Goal: Transaction & Acquisition: Subscribe to service/newsletter

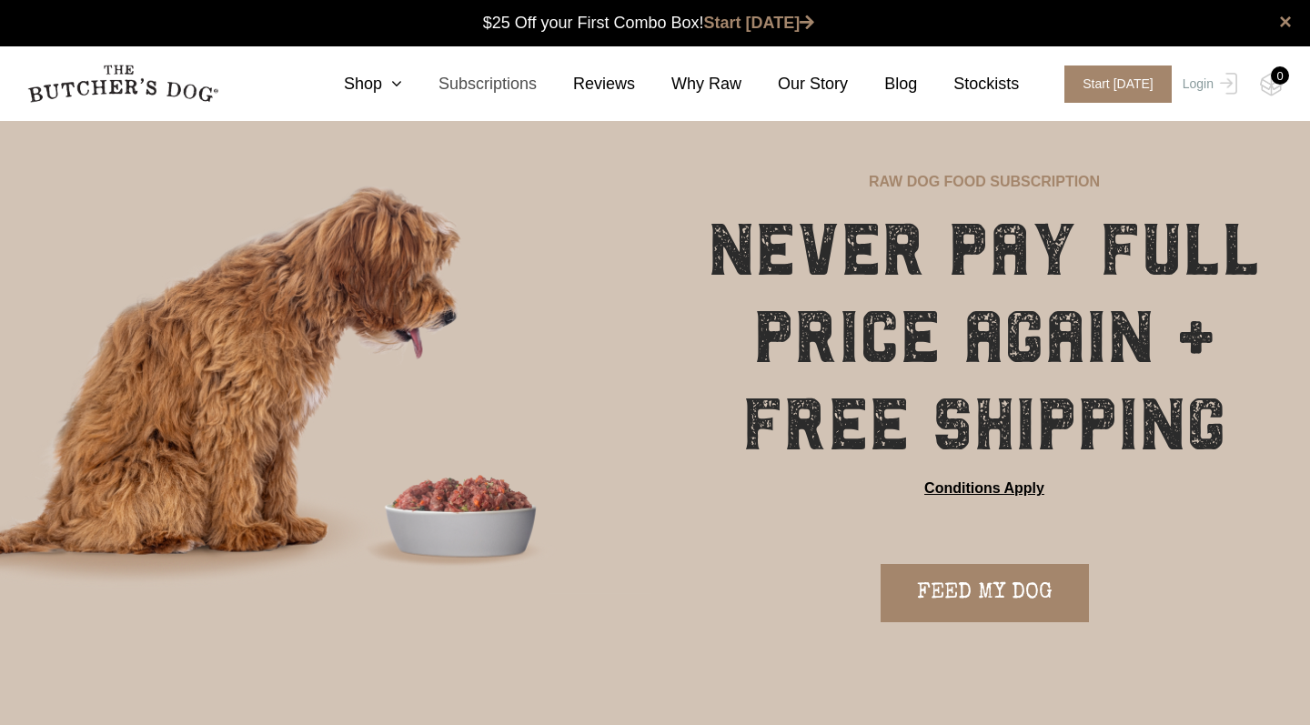
click at [508, 83] on link "Subscriptions" at bounding box center [469, 84] width 135 height 25
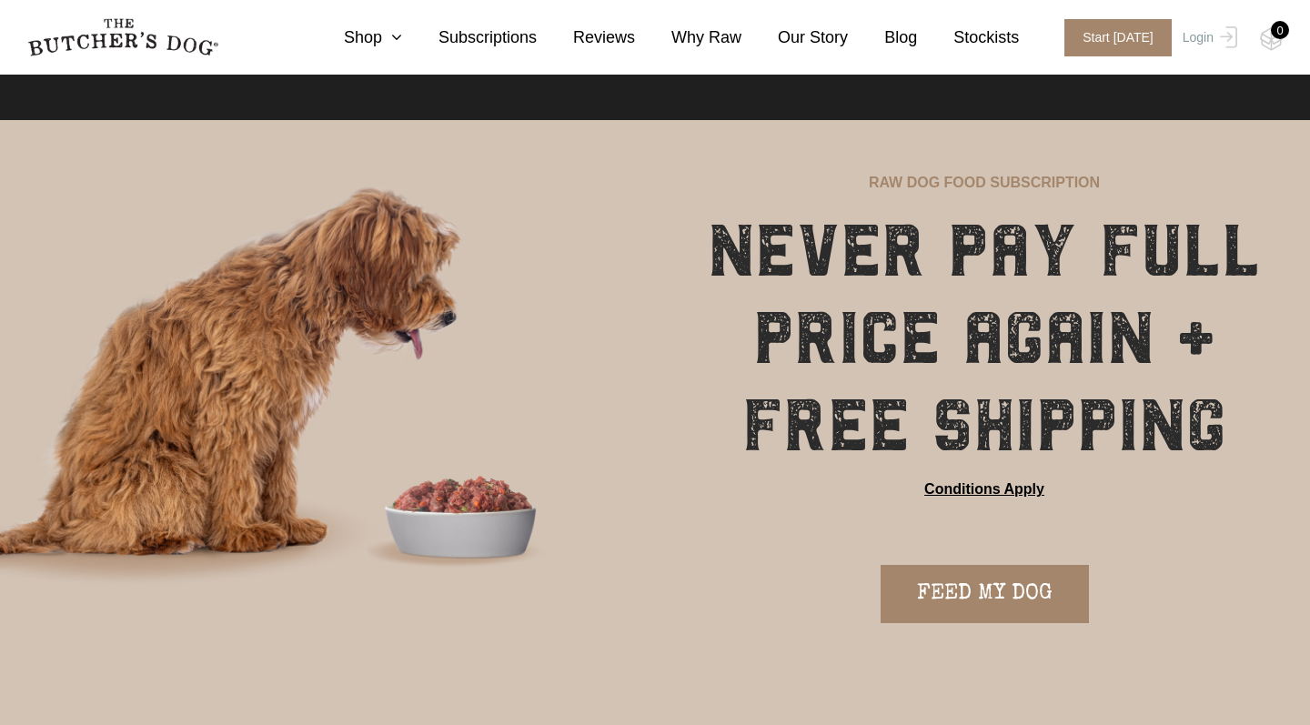
click at [1021, 503] on div "NEVER PAY FULL PRICE AGAIN + FREE SHIPPING Conditions Apply" at bounding box center [984, 374] width 651 height 334
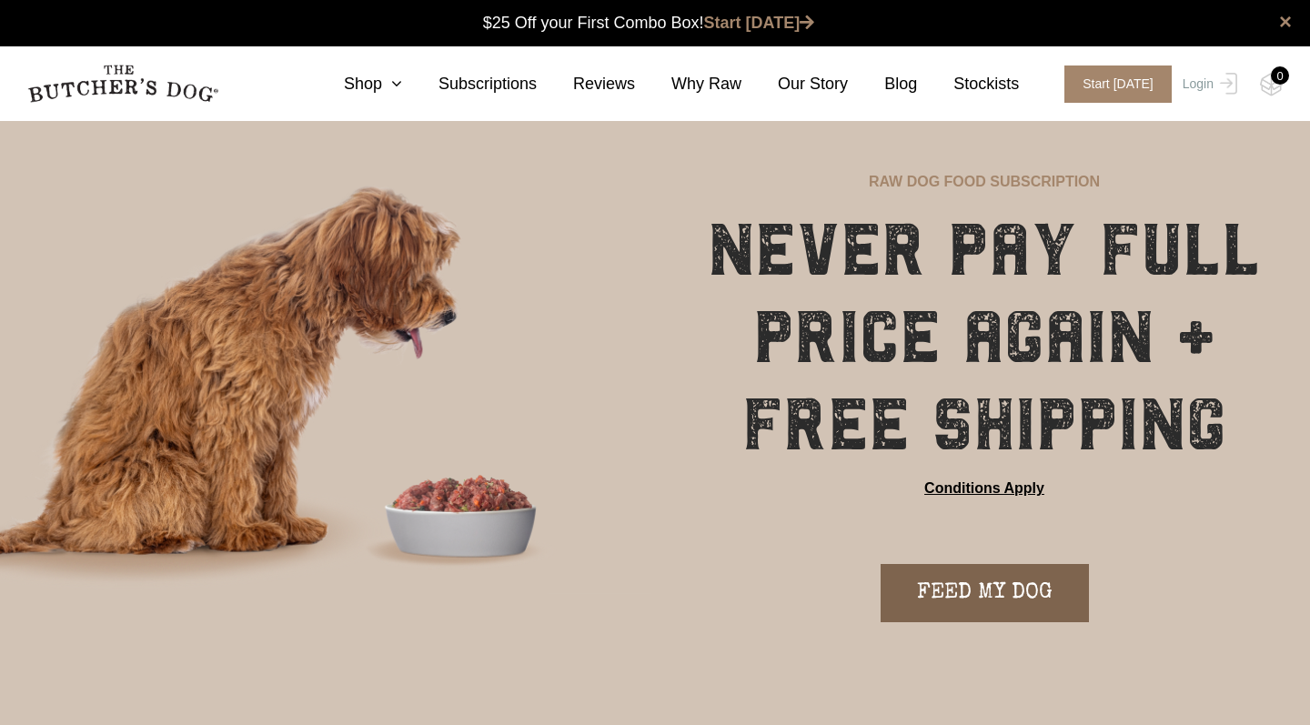
click at [952, 606] on link "FEED MY DOG" at bounding box center [985, 593] width 208 height 58
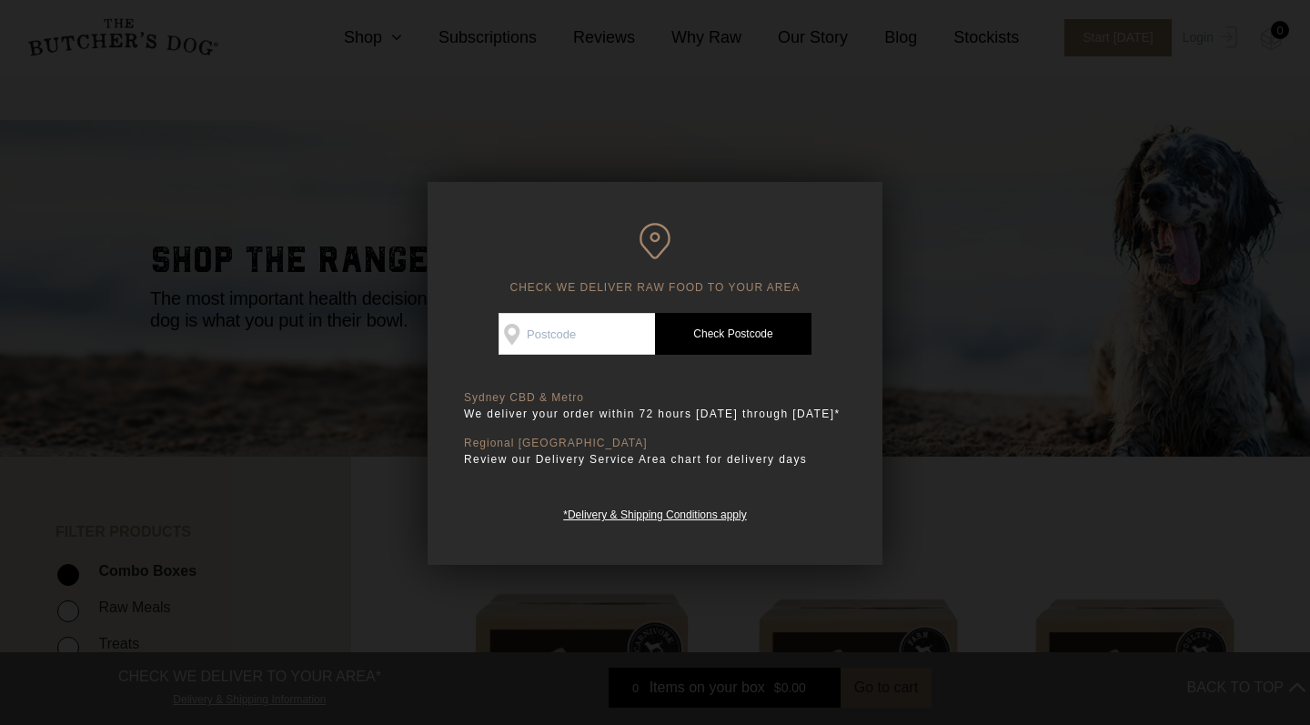
click at [580, 295] on div "CHECK WE DELIVER RAW FOOD TO YOUR AREA Good news! We deliver to your area Check…" at bounding box center [655, 373] width 455 height 383
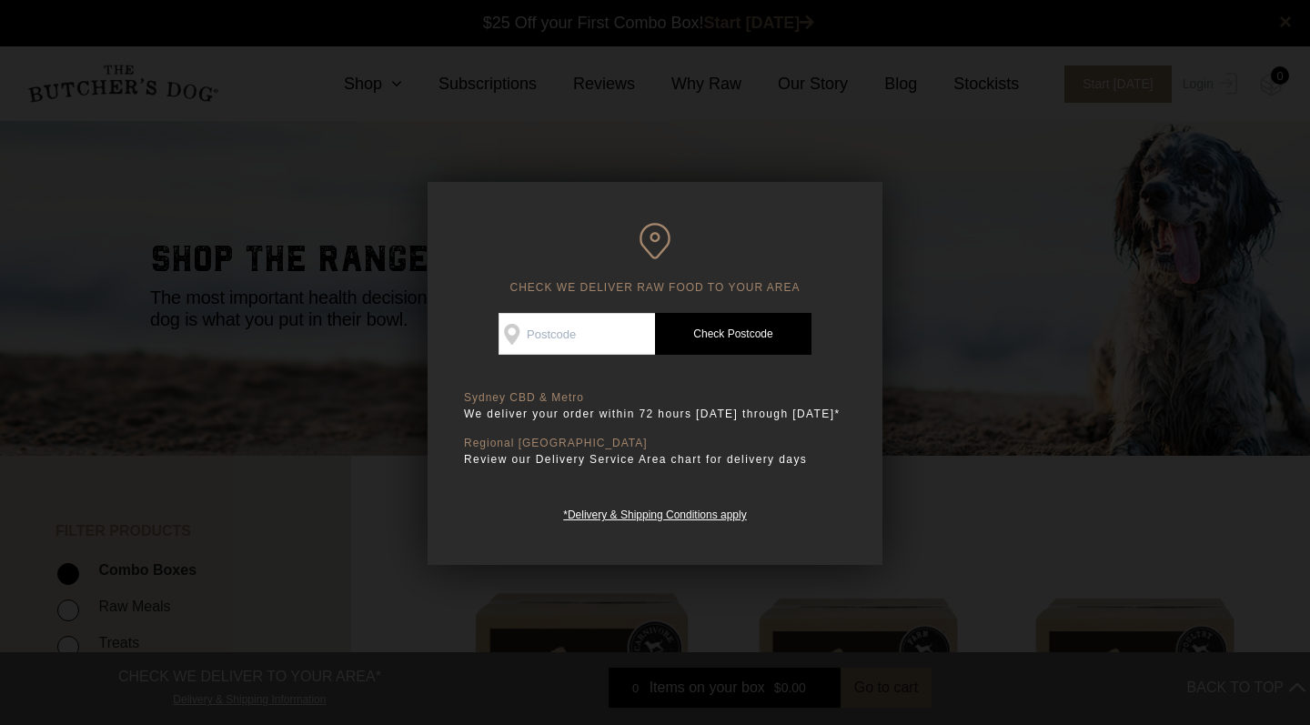
click at [543, 330] on input "Check Availability At" at bounding box center [577, 334] width 156 height 42
type input "3550"
click at [756, 340] on link "Check Postcode" at bounding box center [733, 334] width 156 height 42
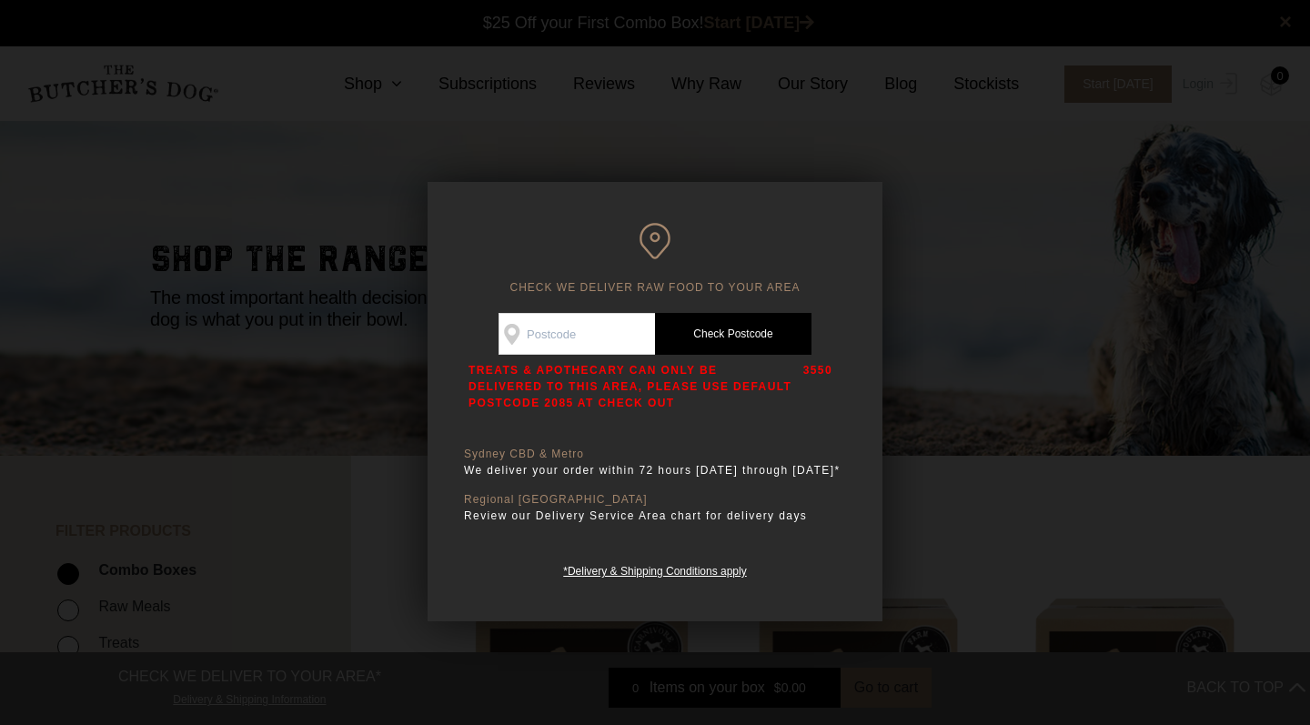
click at [747, 329] on link "Check Postcode" at bounding box center [733, 334] width 156 height 42
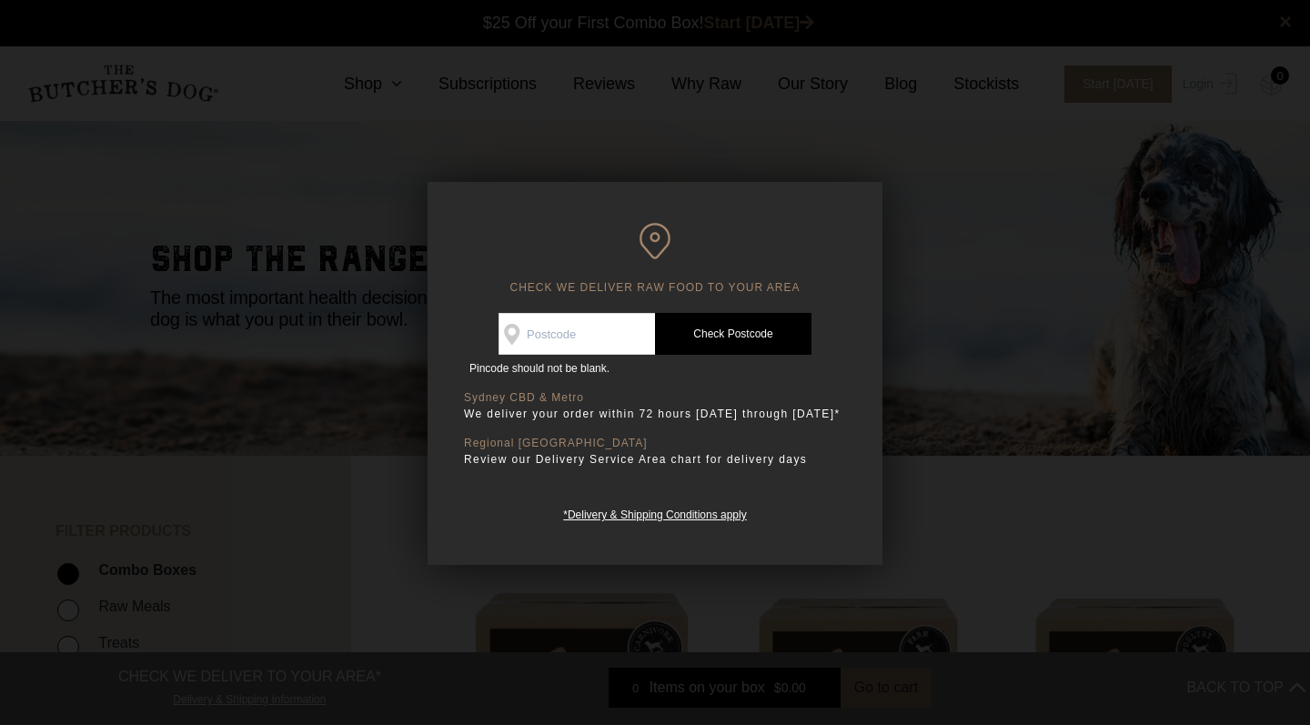
click at [601, 326] on input "Check Availability At" at bounding box center [577, 334] width 156 height 42
type input "3550"
click at [782, 322] on link "Check Postcode" at bounding box center [733, 334] width 156 height 42
